Goal: Information Seeking & Learning: Compare options

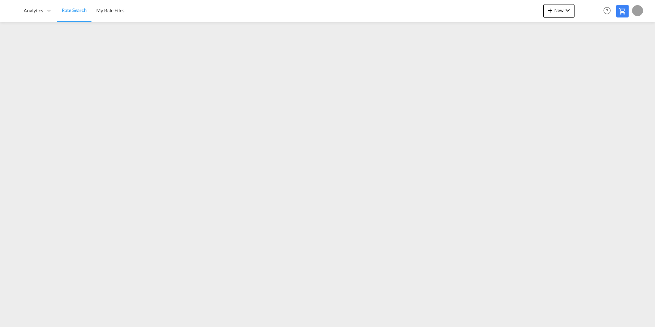
click at [73, 12] on span "Rate Search" at bounding box center [74, 10] width 25 height 6
click at [108, 9] on span "Rate Search" at bounding box center [120, 10] width 25 height 6
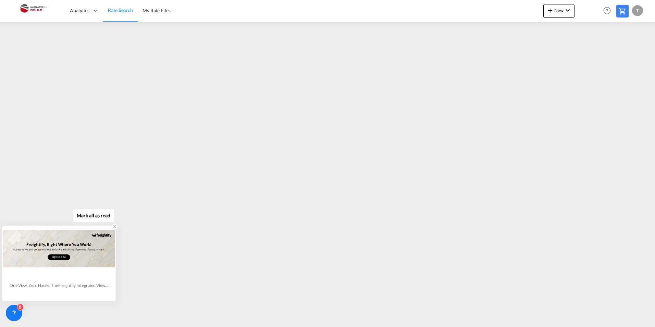
click at [114, 227] on icon at bounding box center [114, 226] width 5 height 5
